Goal: Task Accomplishment & Management: Manage account settings

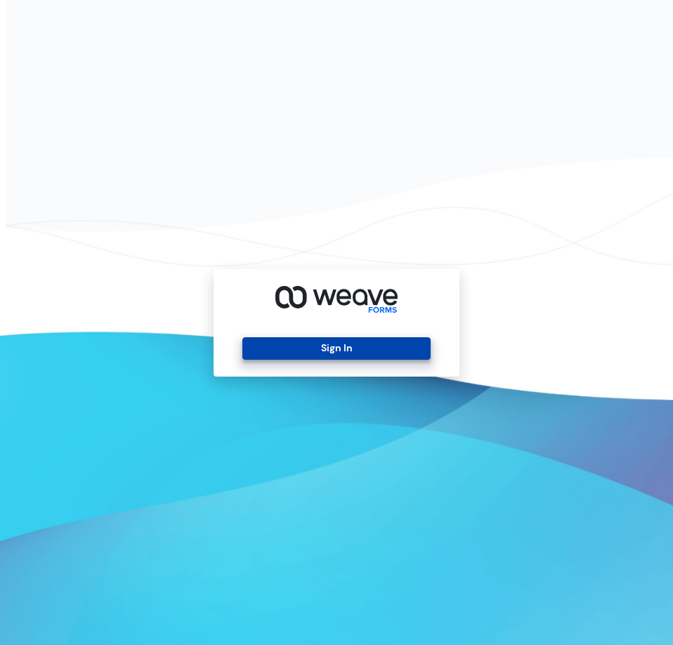
click at [338, 340] on button "Sign In" at bounding box center [335, 348] width 187 height 22
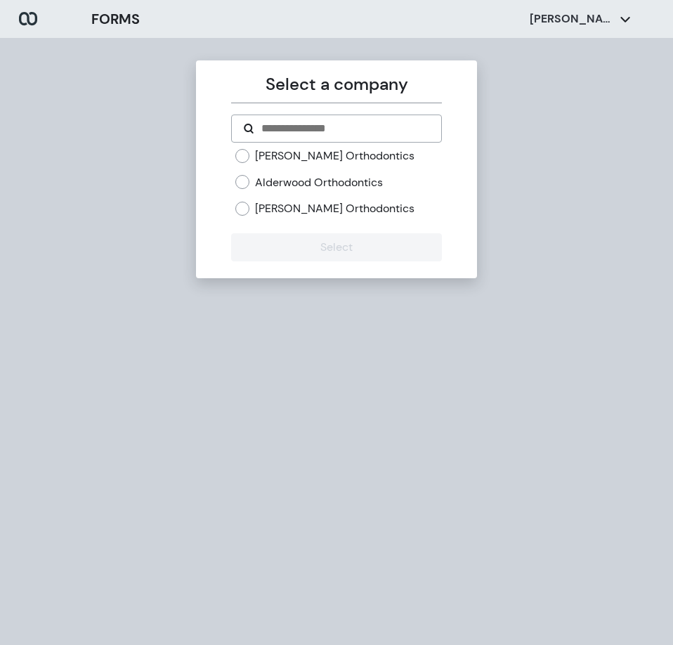
click at [310, 185] on label "Alderwood Orthodontics" at bounding box center [319, 182] width 128 height 15
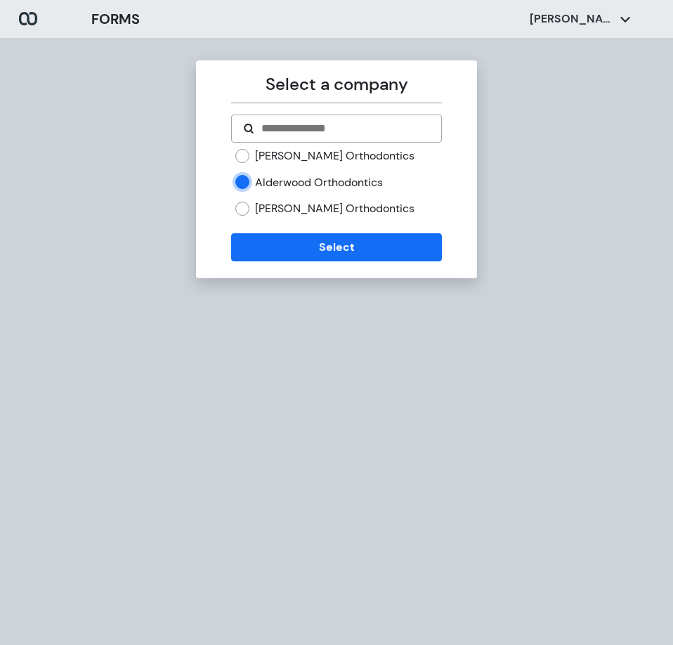
click at [292, 206] on label "[PERSON_NAME] Orthodontics" at bounding box center [334, 208] width 159 height 15
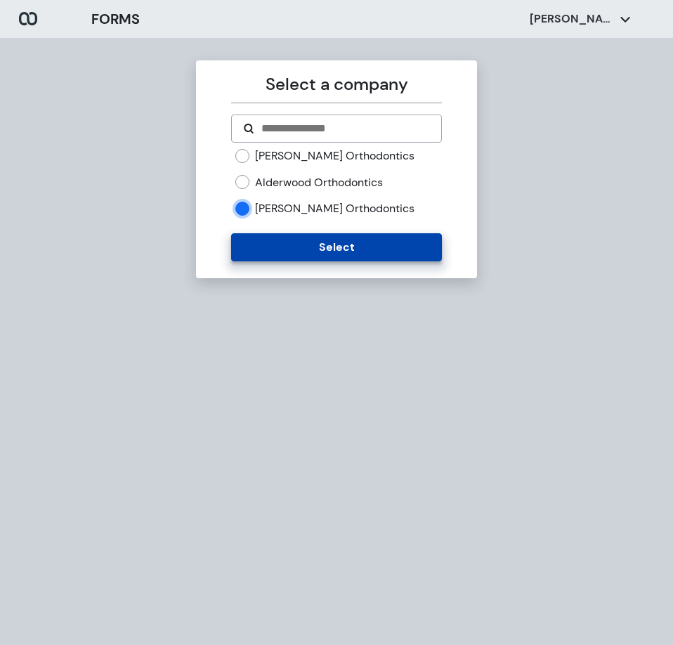
click at [298, 250] on button "Select" at bounding box center [336, 247] width 210 height 28
